Goal: Task Accomplishment & Management: Use online tool/utility

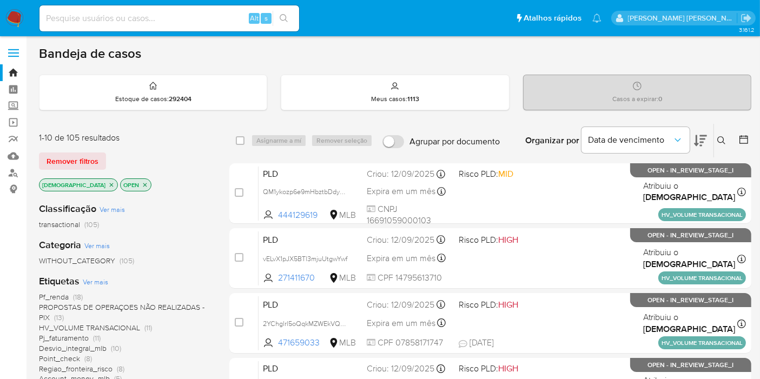
click at [189, 11] on input at bounding box center [169, 18] width 260 height 14
paste input "zSfQpTdVupHrYPmtSKNSXNzj"
type input "zSfQpTdVupHrYPmtSKNSXNzj"
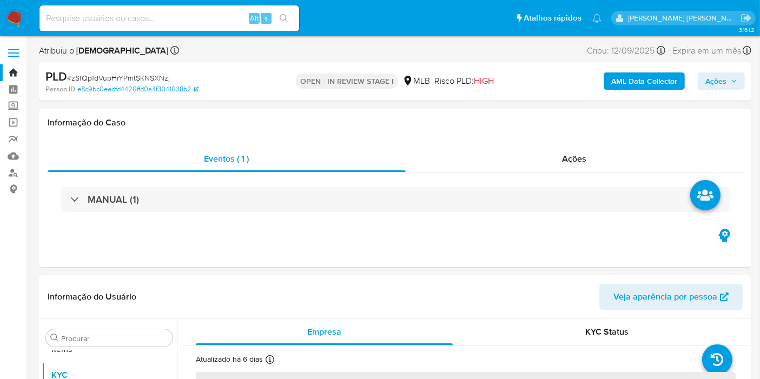
scroll to position [560, 0]
select select "10"
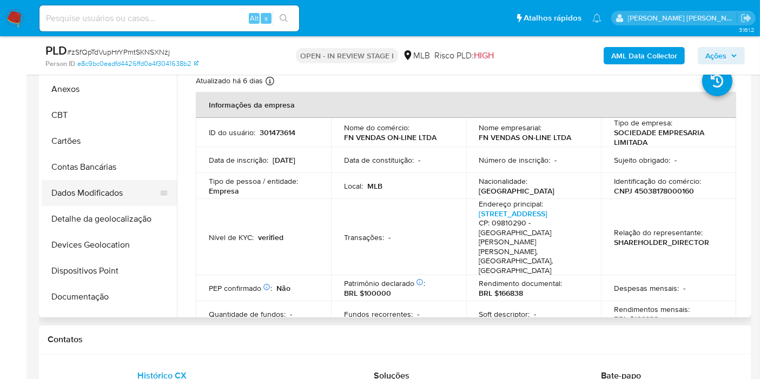
scroll to position [0, 0]
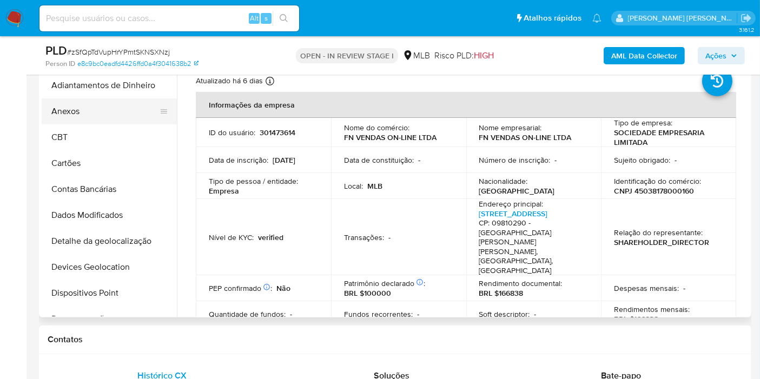
click at [111, 116] on button "Anexos" at bounding box center [105, 111] width 127 height 26
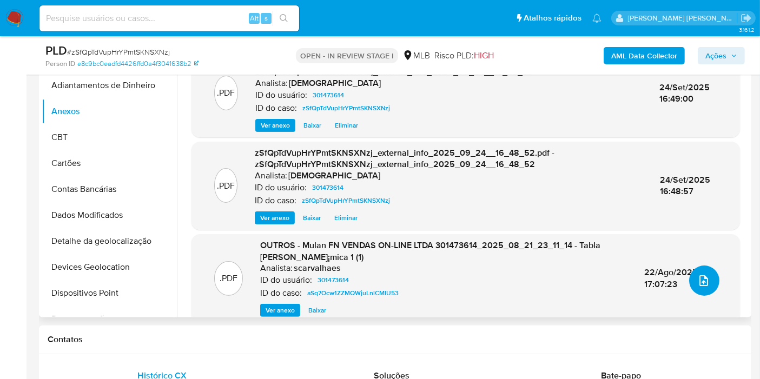
click at [697, 280] on icon "upload-file" at bounding box center [703, 280] width 13 height 13
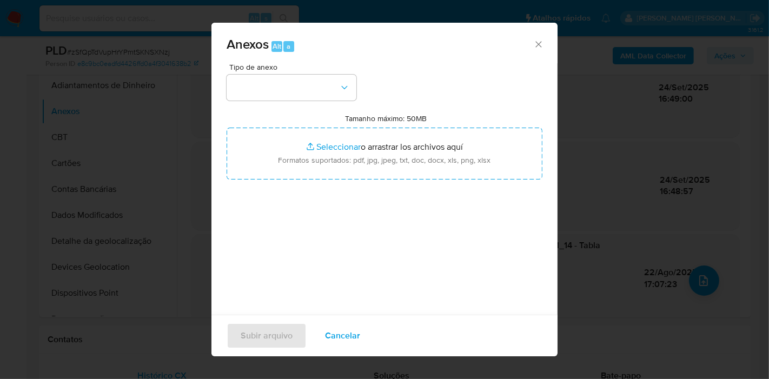
drag, startPoint x: 336, startPoint y: 335, endPoint x: 341, endPoint y: 327, distance: 9.9
click at [335, 335] on span "Cancelar" at bounding box center [342, 336] width 35 height 24
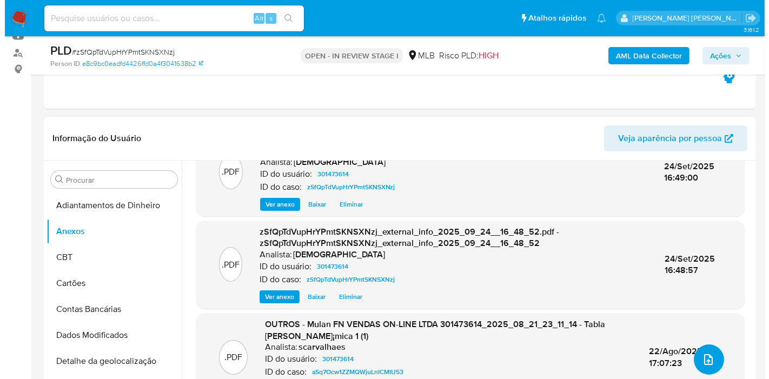
scroll to position [60, 0]
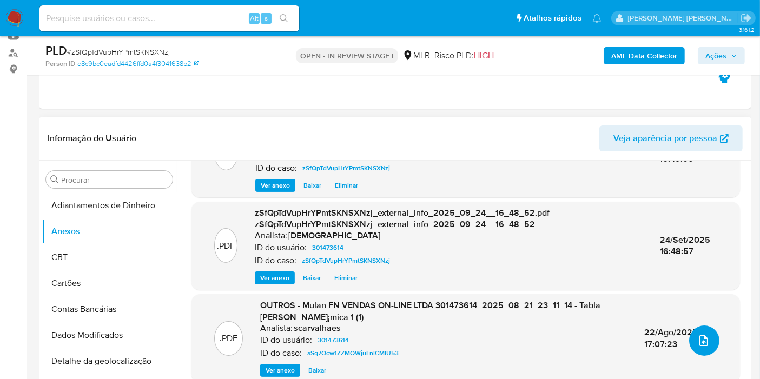
click at [697, 336] on icon "upload-file" at bounding box center [703, 340] width 13 height 13
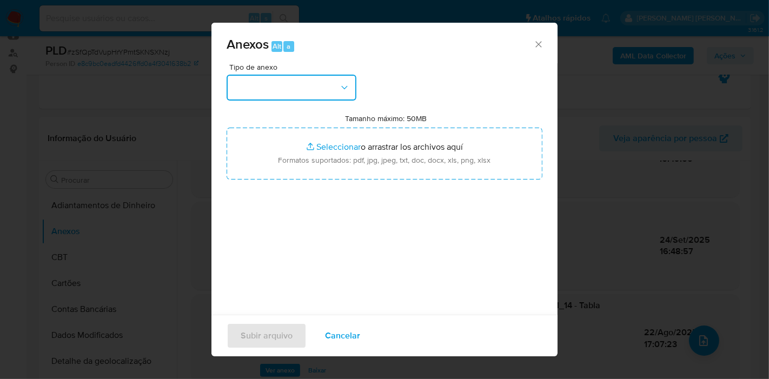
click at [305, 87] on button "button" at bounding box center [292, 88] width 130 height 26
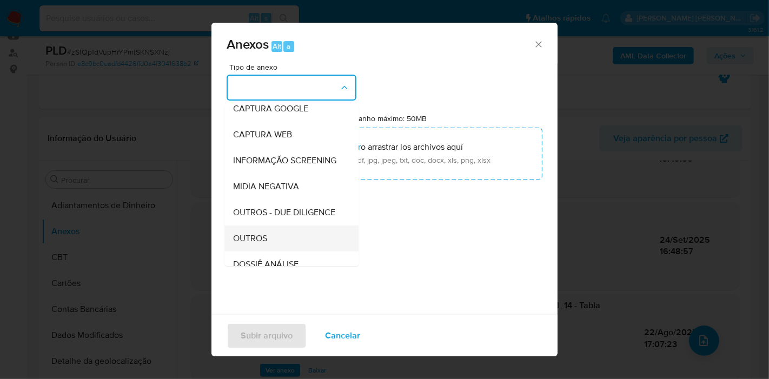
click at [270, 252] on div "OUTROS" at bounding box center [288, 239] width 110 height 26
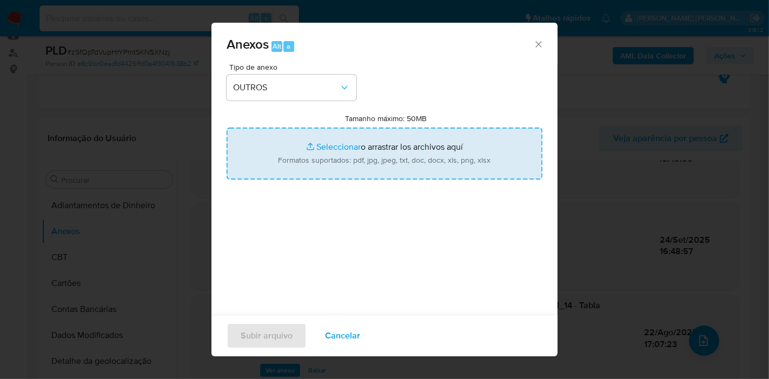
click at [314, 164] on input "Tamanho máximo: 50MB Seleccionar archivos" at bounding box center [385, 154] width 316 height 52
type input "C:\fakepath\DECLINIO - zSfQpTdVupHrYPmtSKNSXNzj - CNPJ 45038178000160 - FN VEND…"
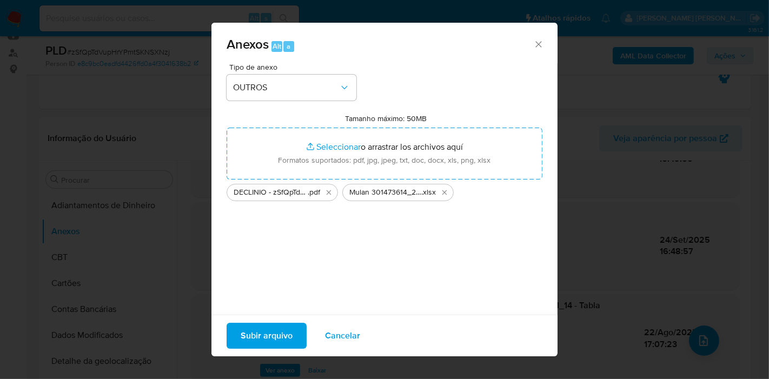
click at [272, 338] on span "Subir arquivo" at bounding box center [267, 336] width 52 height 24
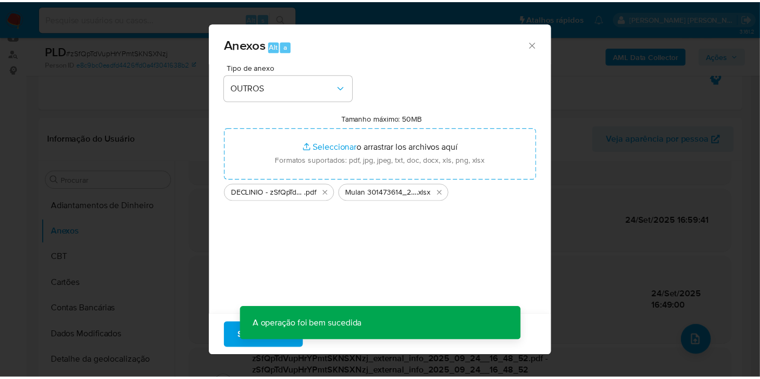
scroll to position [100, 0]
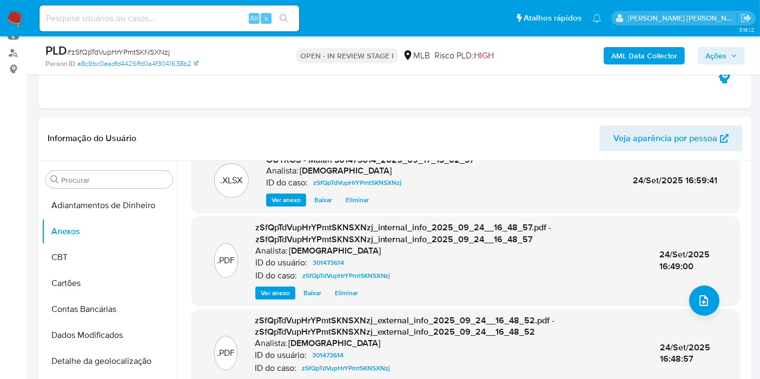
click at [196, 22] on input at bounding box center [169, 18] width 260 height 14
paste input "7GTaChgUn7wHh2dyPSIsdLCu"
type input "7GTaChgUn7wHh2dyPSIsdLCu"
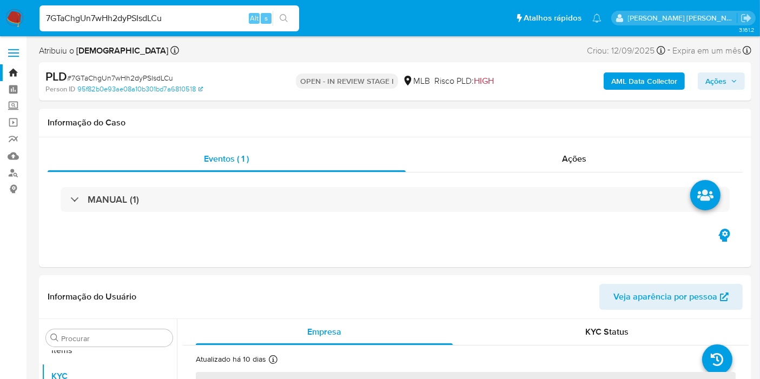
scroll to position [560, 0]
select select "10"
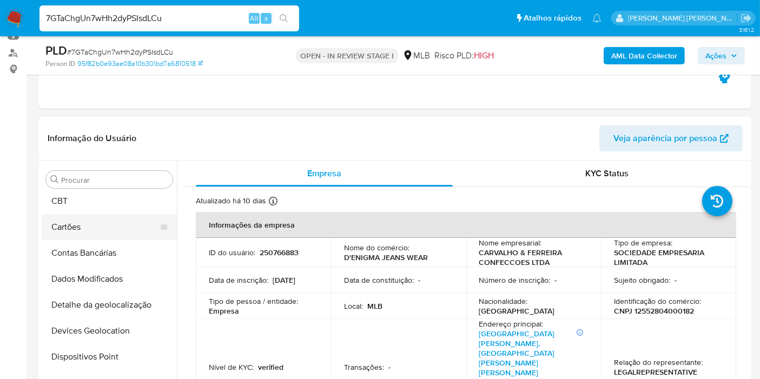
scroll to position [0, 0]
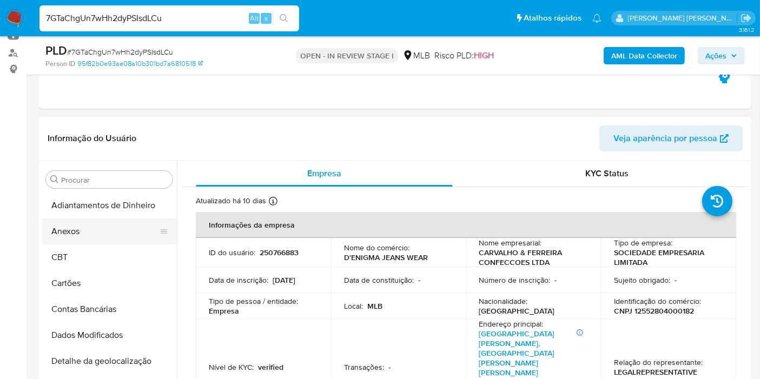
click at [114, 229] on button "Anexos" at bounding box center [105, 232] width 127 height 26
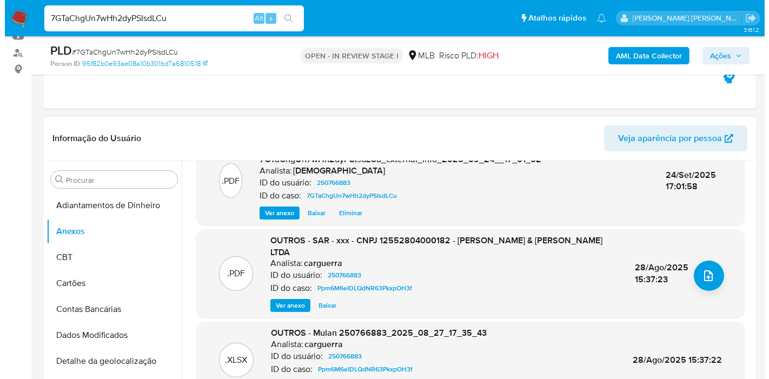
scroll to position [126, 0]
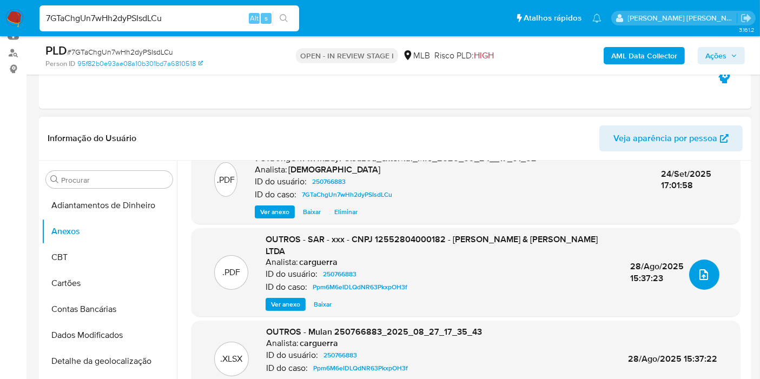
click at [699, 277] on icon "upload-file" at bounding box center [703, 274] width 9 height 11
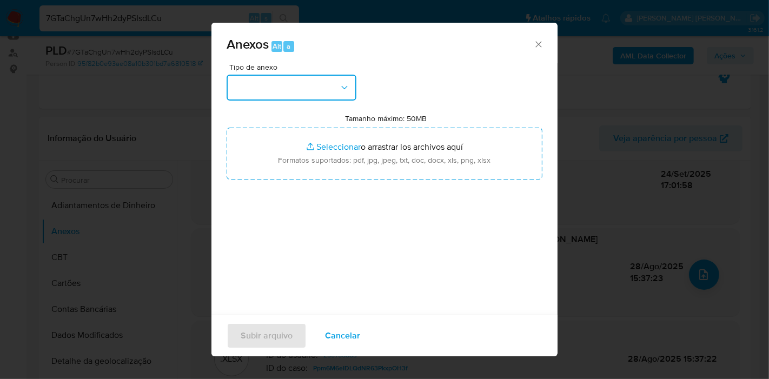
click at [331, 90] on button "button" at bounding box center [292, 88] width 130 height 26
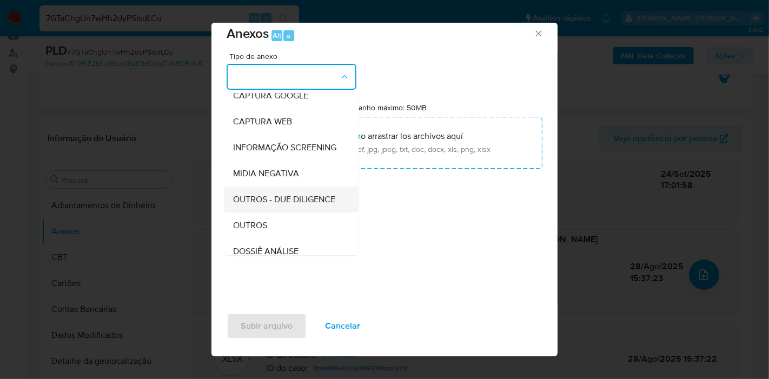
scroll to position [120, 0]
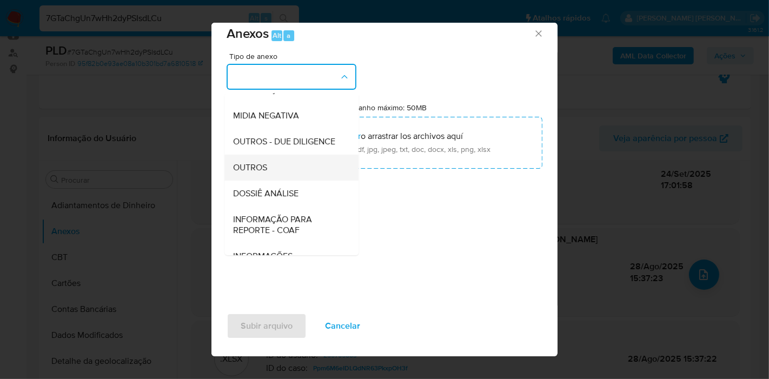
click at [287, 181] on div "OUTROS" at bounding box center [288, 168] width 110 height 26
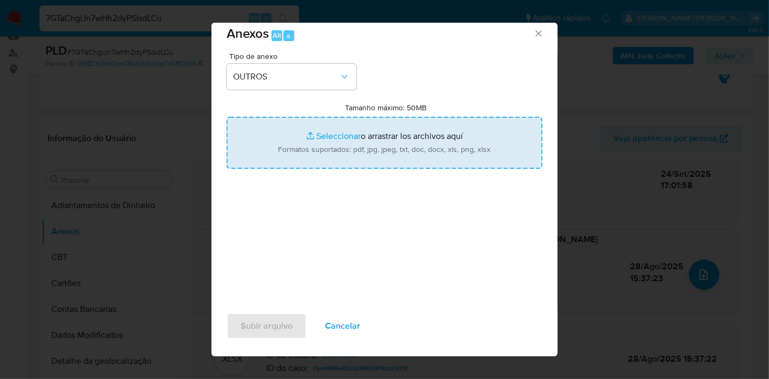
click at [318, 156] on input "Tamanho máximo: 50MB Seleccionar archivos" at bounding box center [385, 143] width 316 height 52
type input "C:\fakepath\DECLINIO - 7GTaChgUn7wHh2dyPSIsdLCu - CNPJ 12552804000182 - [PERSON…"
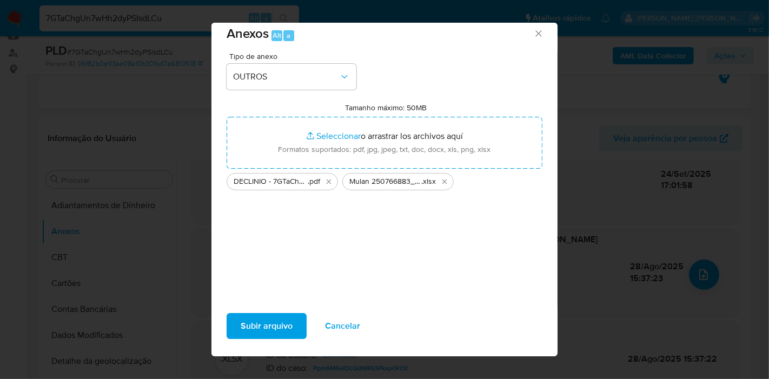
click at [275, 323] on span "Subir arquivo" at bounding box center [267, 326] width 52 height 24
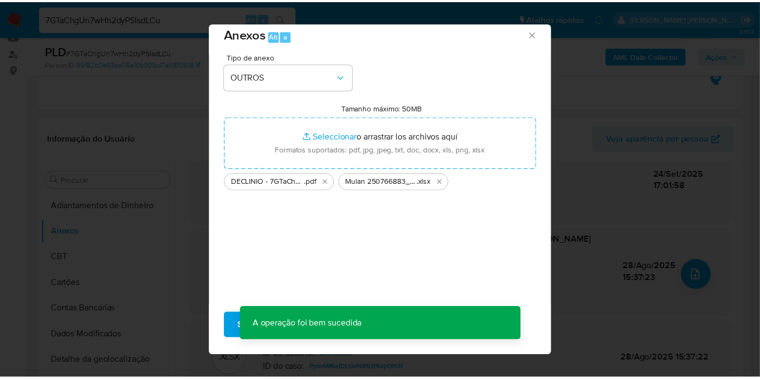
scroll to position [100, 0]
